Goal: Register for event/course

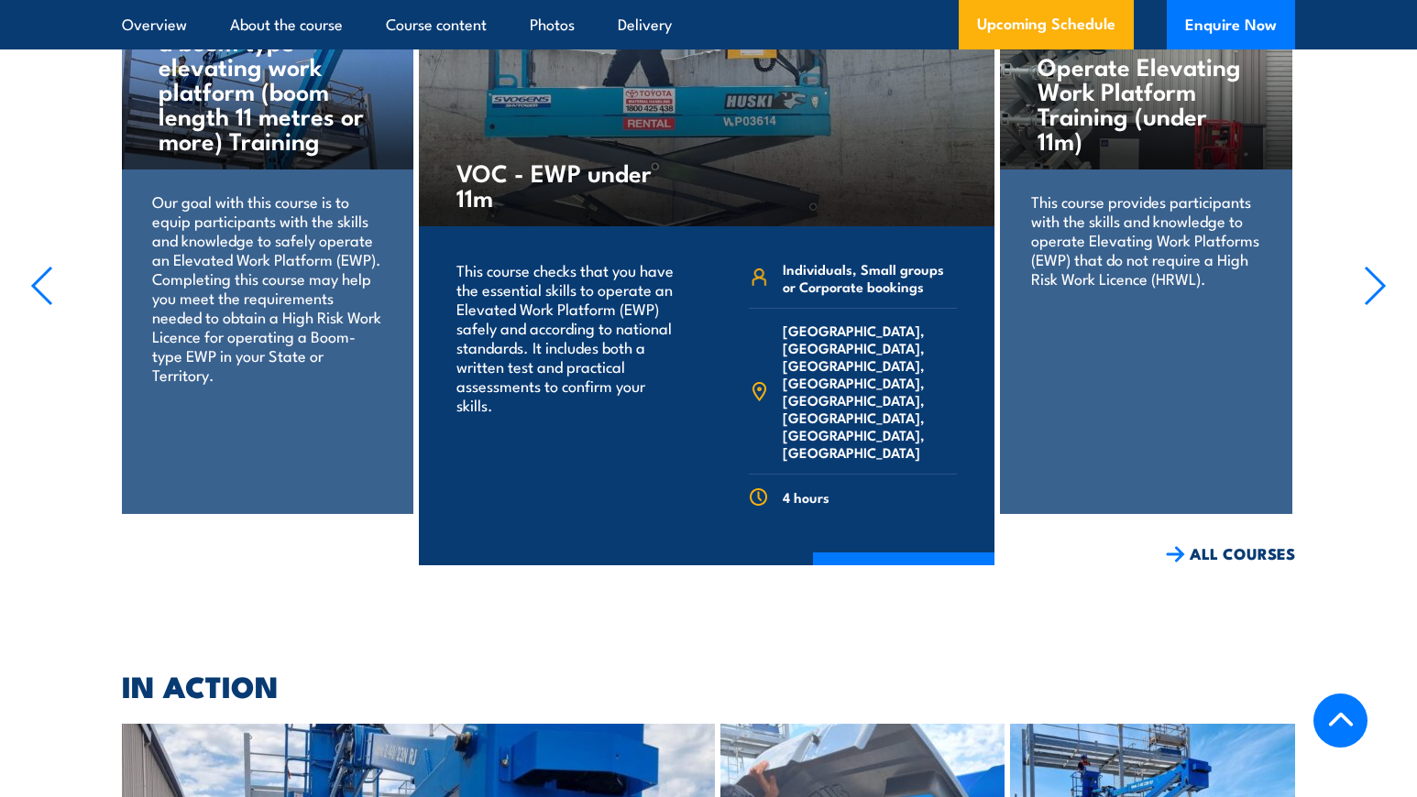
scroll to position [3462, 0]
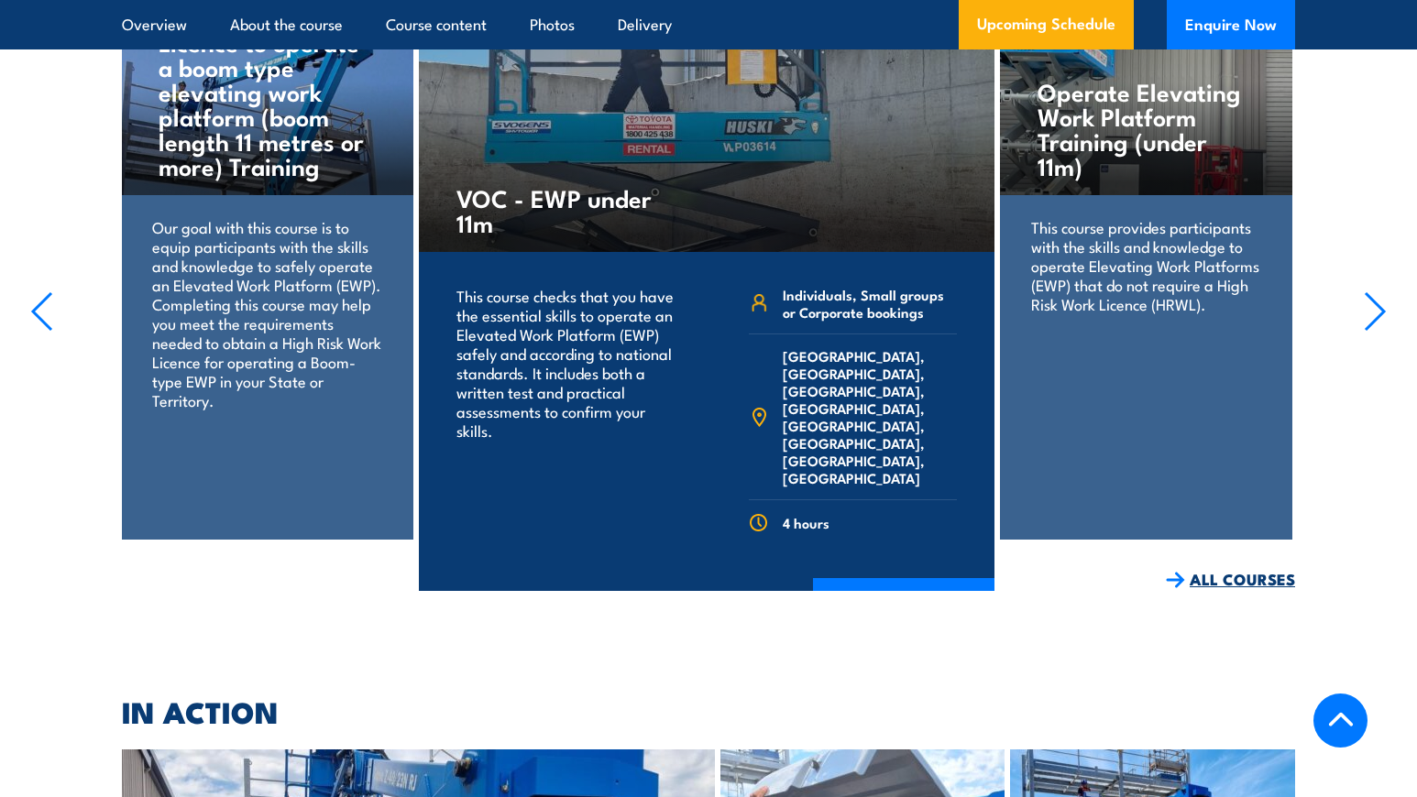
click at [1228, 569] on link "ALL COURSES" at bounding box center [1230, 579] width 129 height 21
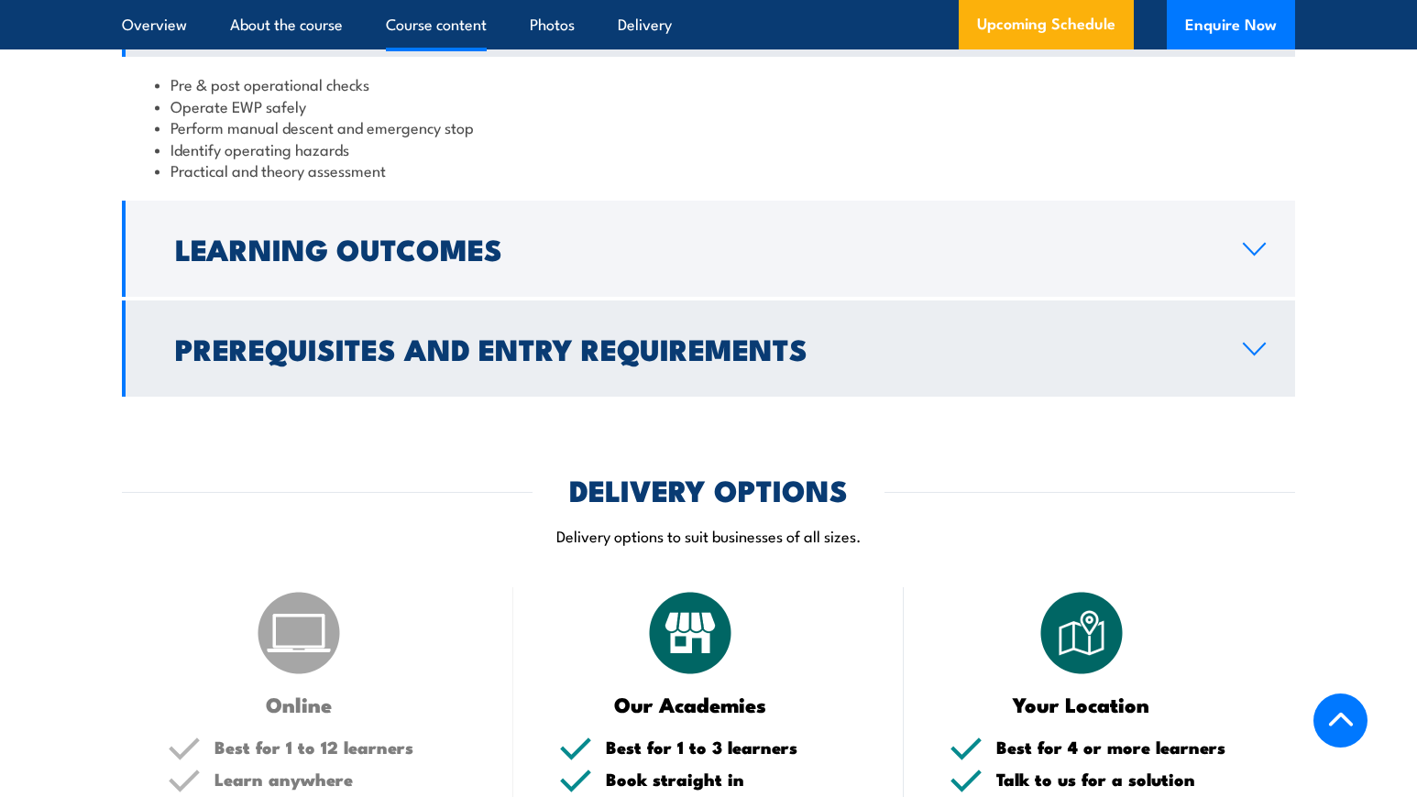
scroll to position [1688, 0]
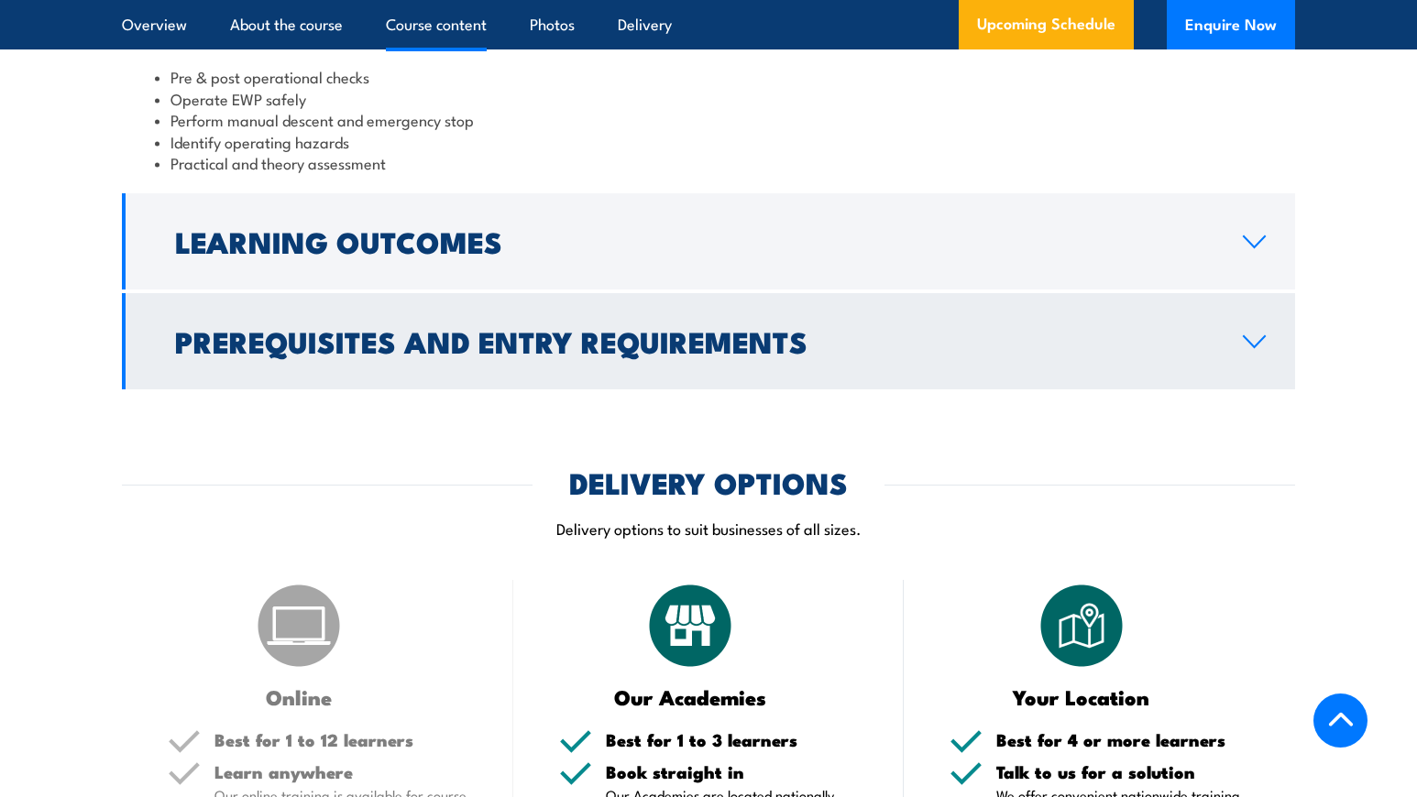
click at [1163, 328] on h2 "Prerequisites and Entry Requirements" at bounding box center [694, 341] width 1038 height 26
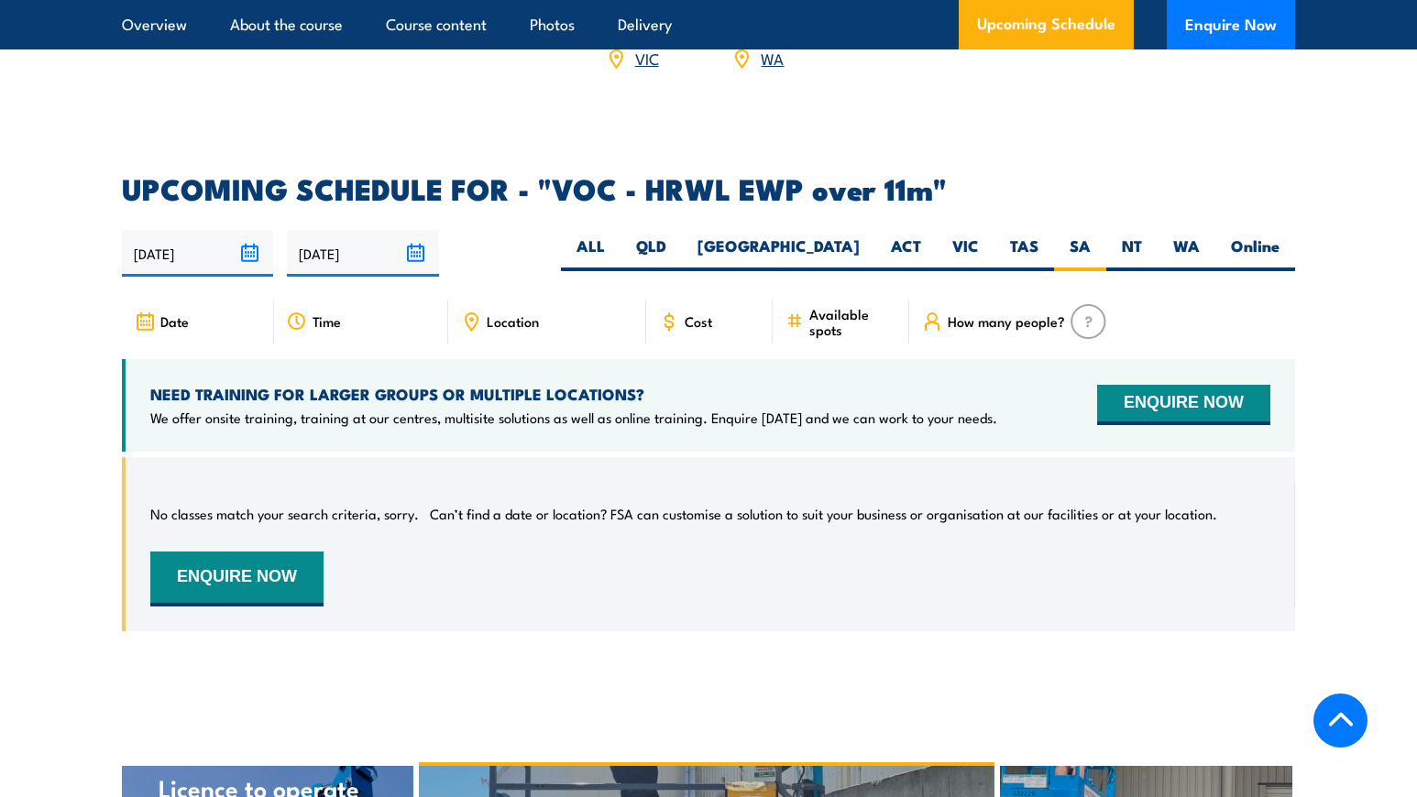
scroll to position [2860, 0]
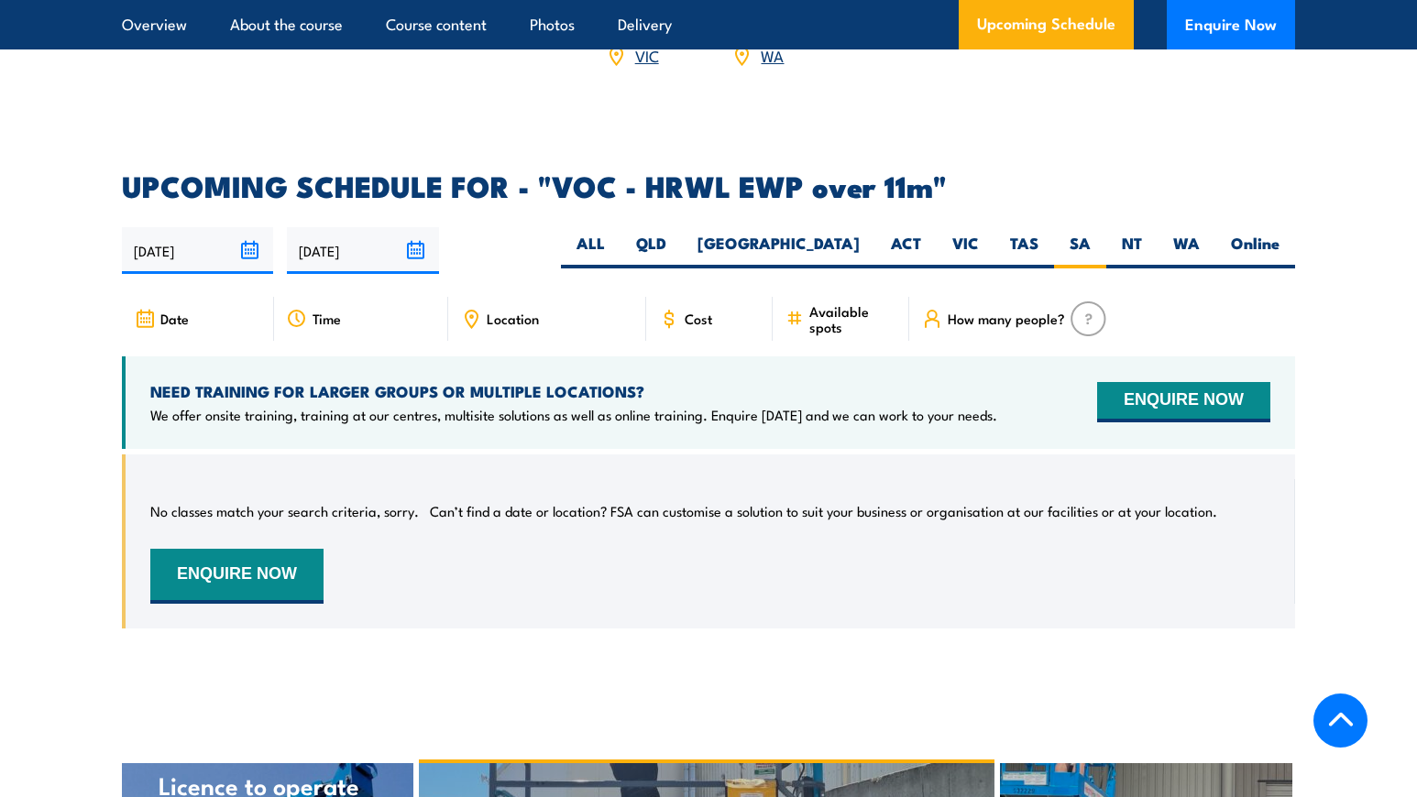
click at [1090, 301] on img at bounding box center [1088, 318] width 36 height 35
click at [1000, 311] on span "How many people?" at bounding box center [1005, 319] width 117 height 16
click at [975, 297] on div "How many people?" at bounding box center [1102, 319] width 386 height 44
drag, startPoint x: 1057, startPoint y: 269, endPoint x: 1049, endPoint y: 275, distance: 9.9
click at [1057, 311] on span "How many people?" at bounding box center [1005, 319] width 117 height 16
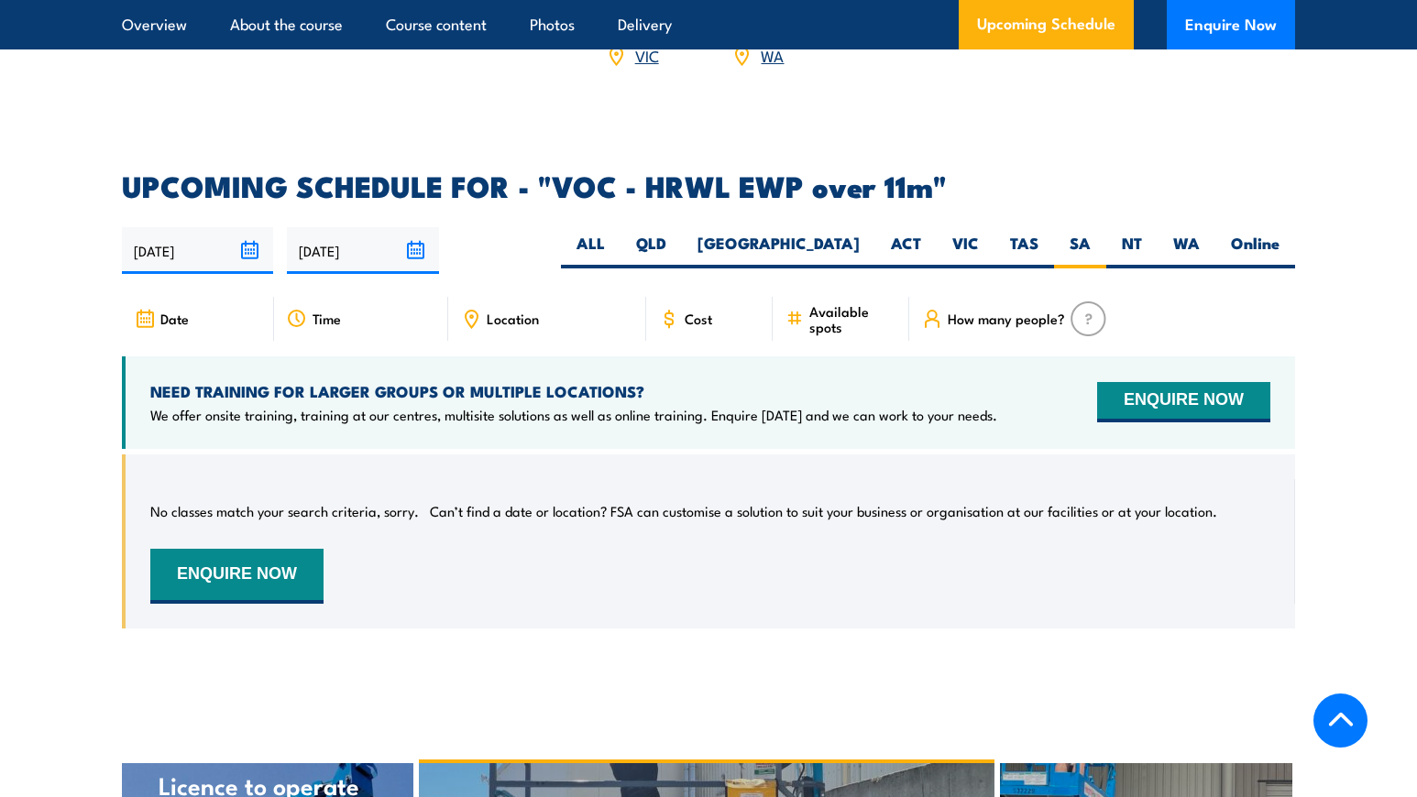
drag, startPoint x: 1019, startPoint y: 279, endPoint x: 1089, endPoint y: 281, distance: 70.6
click at [1052, 311] on span "How many people?" at bounding box center [1005, 319] width 117 height 16
click at [1093, 301] on img at bounding box center [1088, 318] width 36 height 35
click at [1155, 382] on button "ENQUIRE NOW" at bounding box center [1183, 402] width 173 height 40
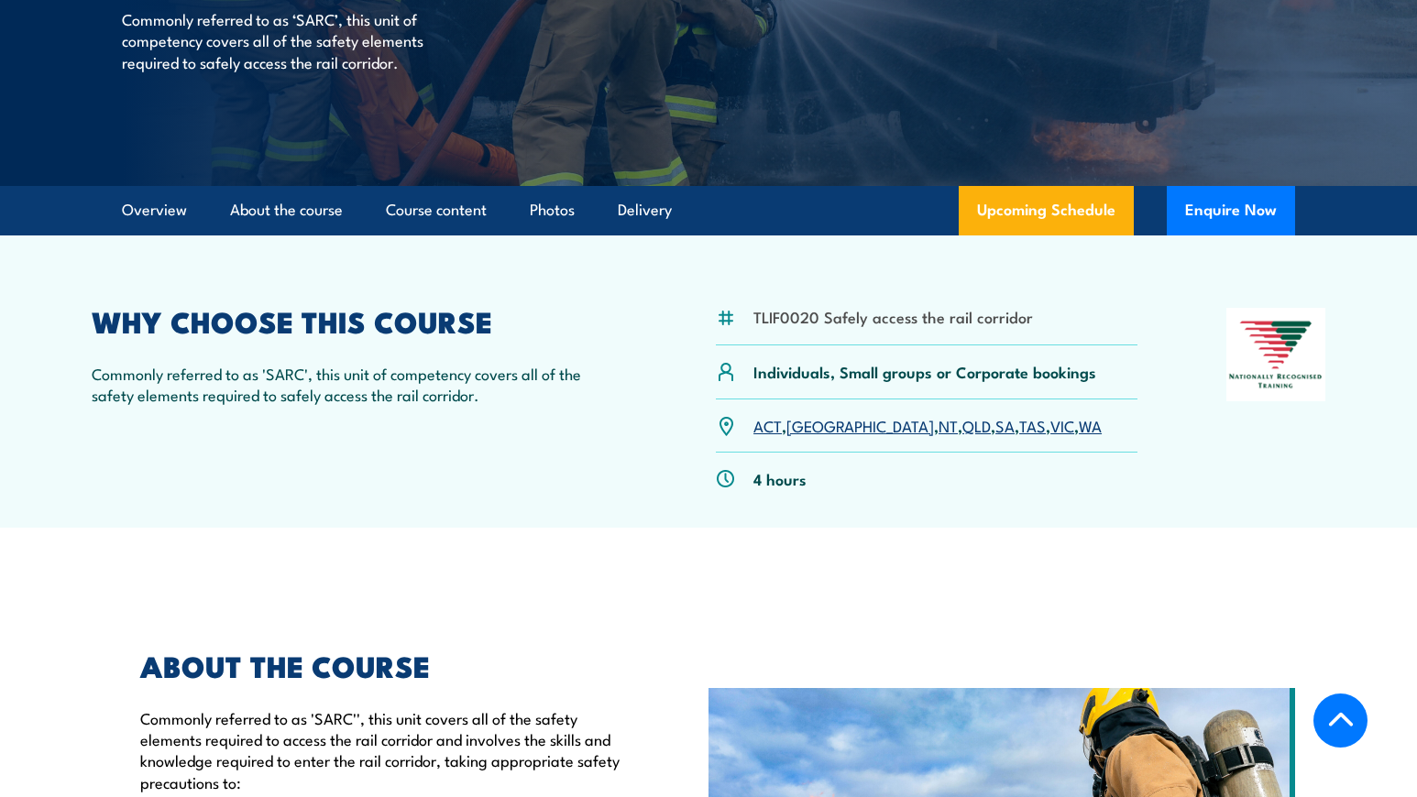
scroll to position [346, 0]
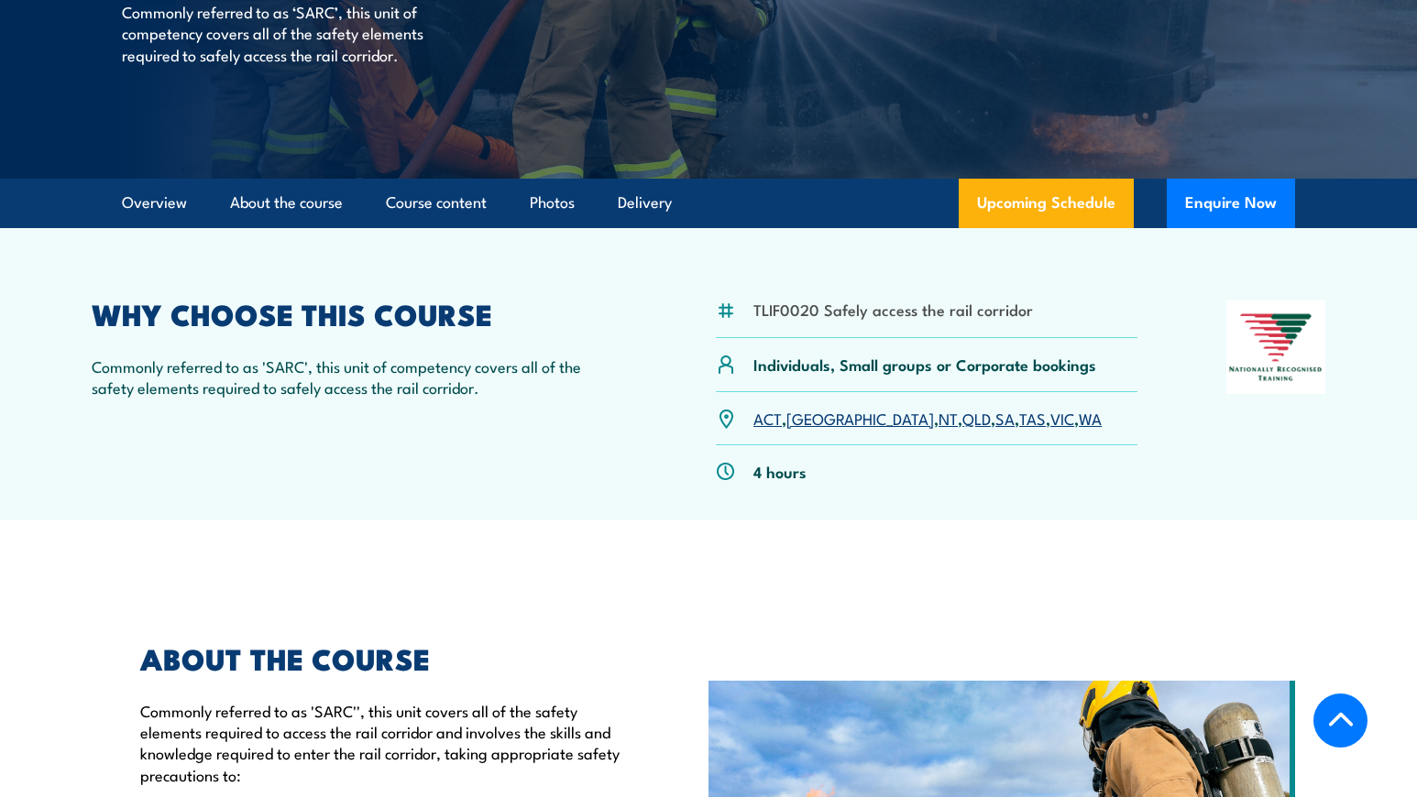
click at [995, 421] on link "SA" at bounding box center [1004, 418] width 19 height 22
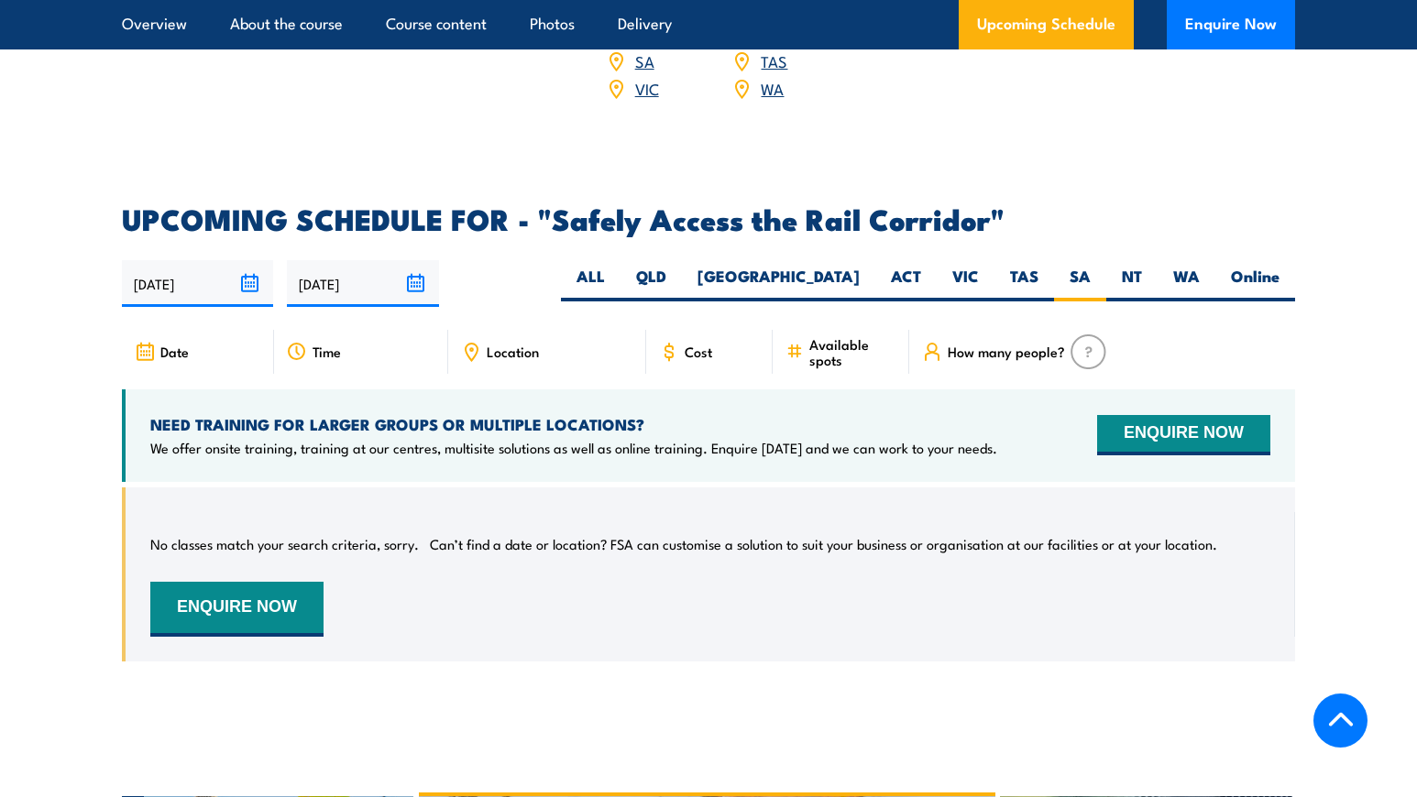
scroll to position [2578, 0]
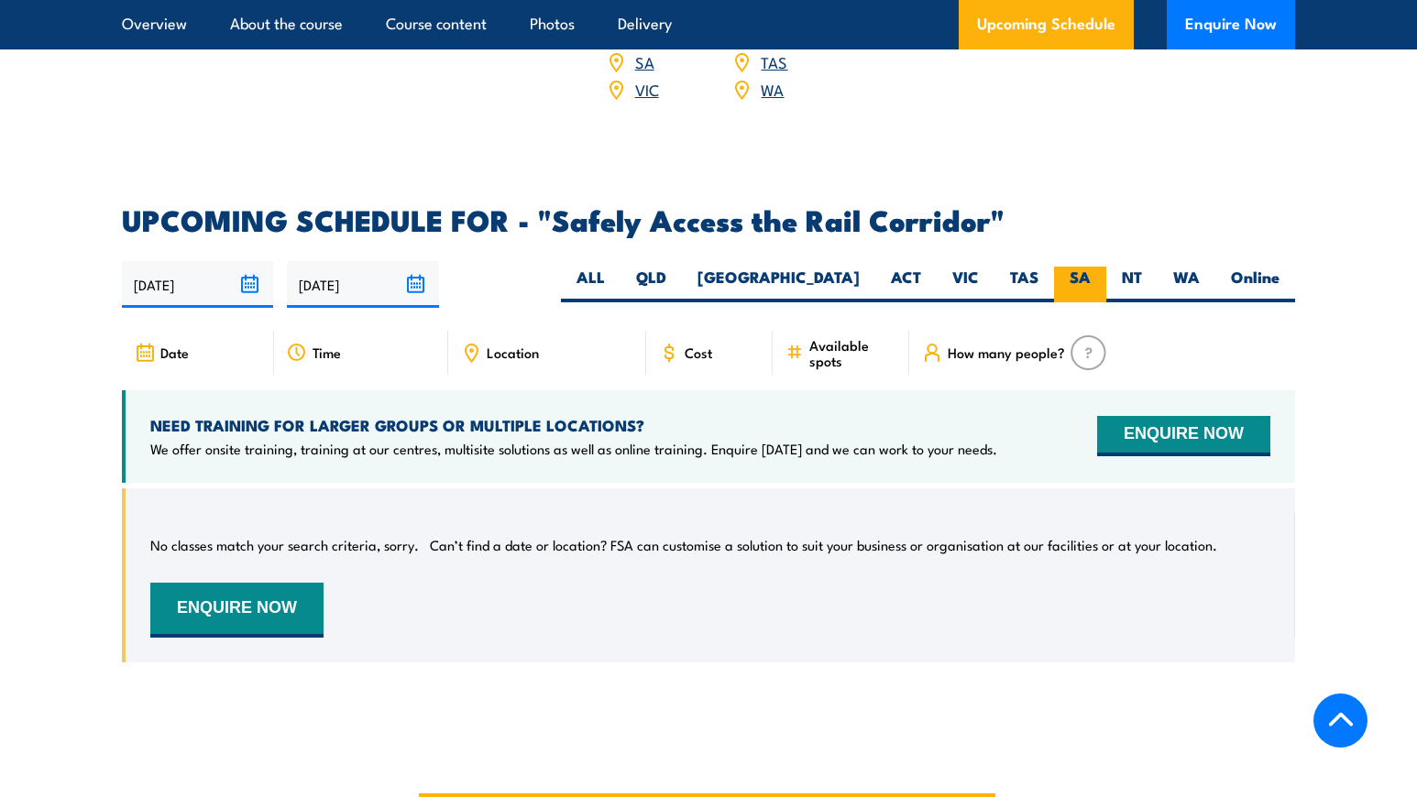
click at [1093, 267] on label "SA" at bounding box center [1080, 285] width 52 height 36
click at [1093, 267] on input "SA" at bounding box center [1096, 273] width 12 height 12
click at [1183, 416] on button "ENQUIRE NOW" at bounding box center [1183, 436] width 173 height 40
